Goal: Transaction & Acquisition: Purchase product/service

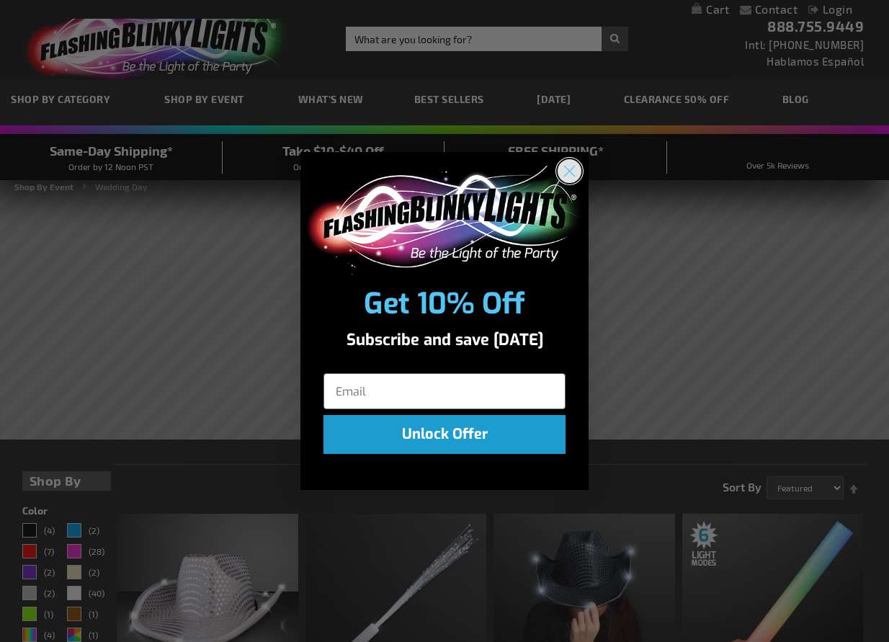
click at [566, 177] on circle "Close dialog" at bounding box center [570, 171] width 24 height 24
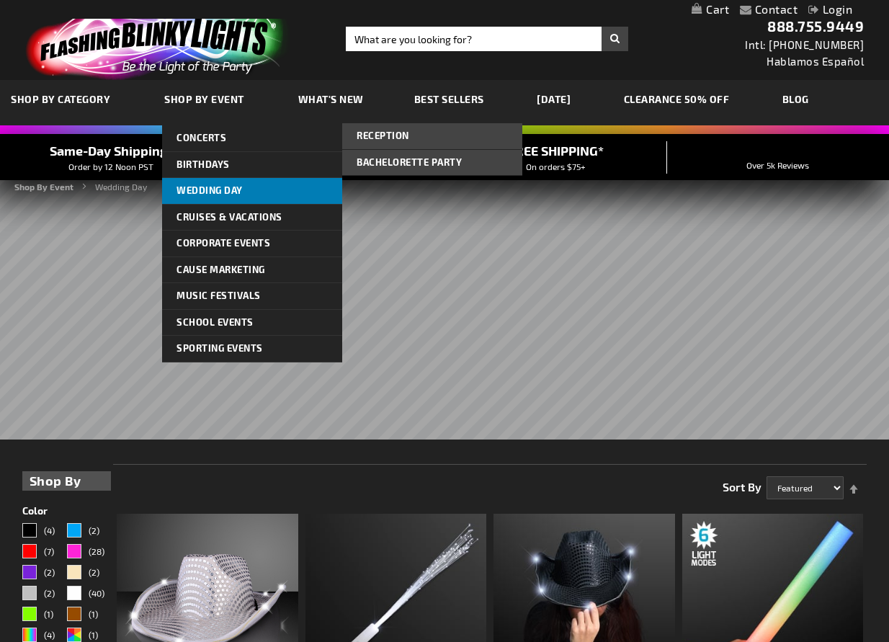
click at [230, 190] on span "Wedding Day" at bounding box center [210, 191] width 66 height 12
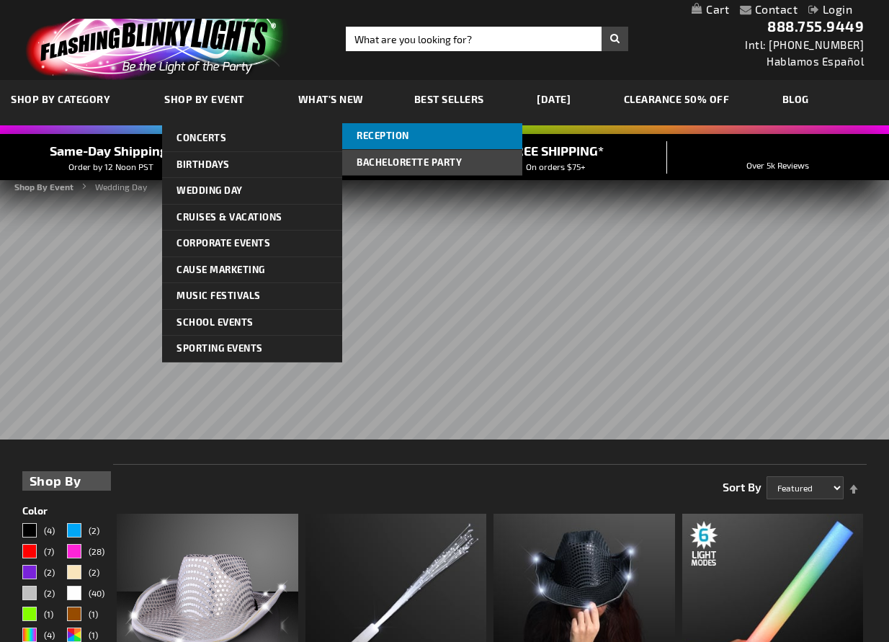
click at [396, 137] on span "Reception" at bounding box center [383, 136] width 53 height 12
